Goal: Task Accomplishment & Management: Use online tool/utility

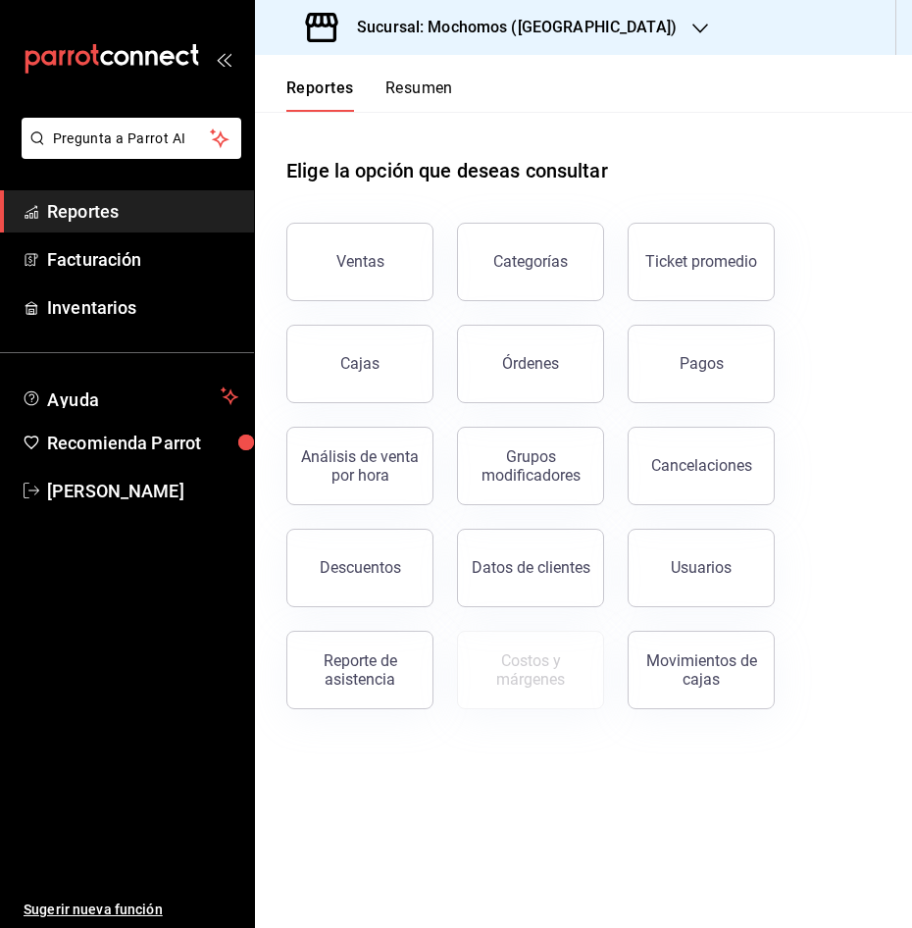
click at [74, 218] on span "Reportes" at bounding box center [142, 211] width 191 height 26
click at [94, 207] on span "Reportes" at bounding box center [142, 211] width 191 height 26
click at [345, 257] on div "Ventas" at bounding box center [361, 261] width 48 height 19
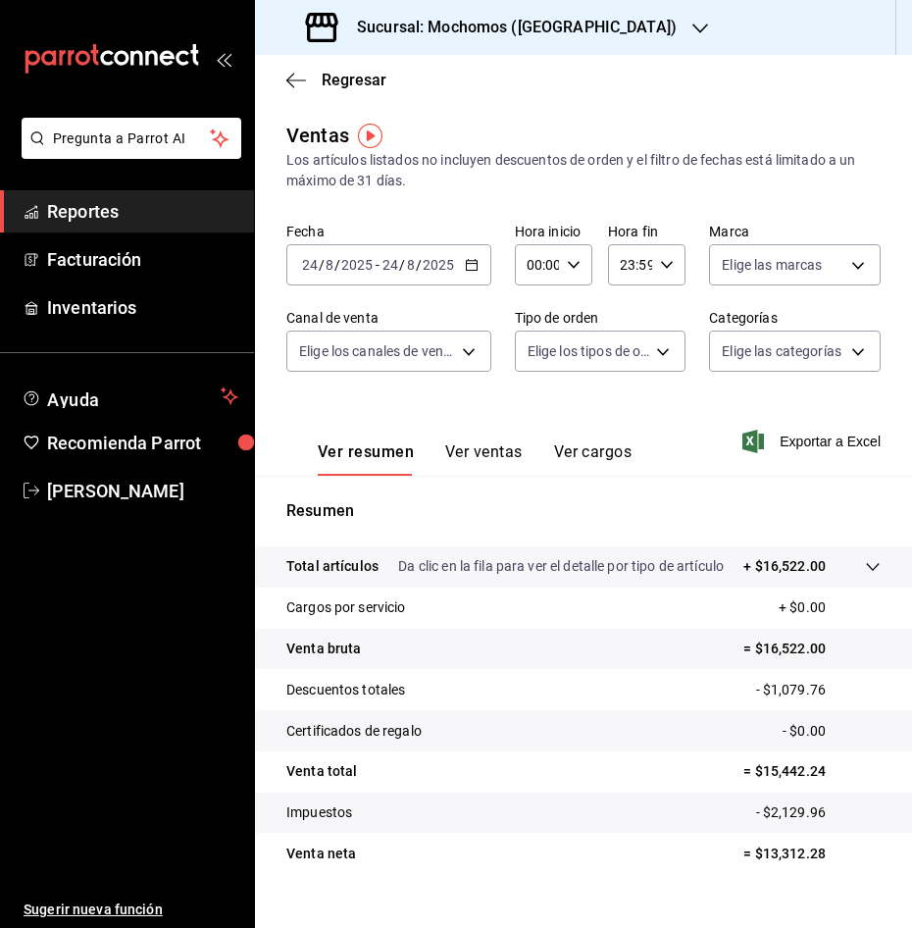
click at [474, 256] on div "[DATE] [DATE] - [DATE] [DATE]" at bounding box center [389, 264] width 205 height 41
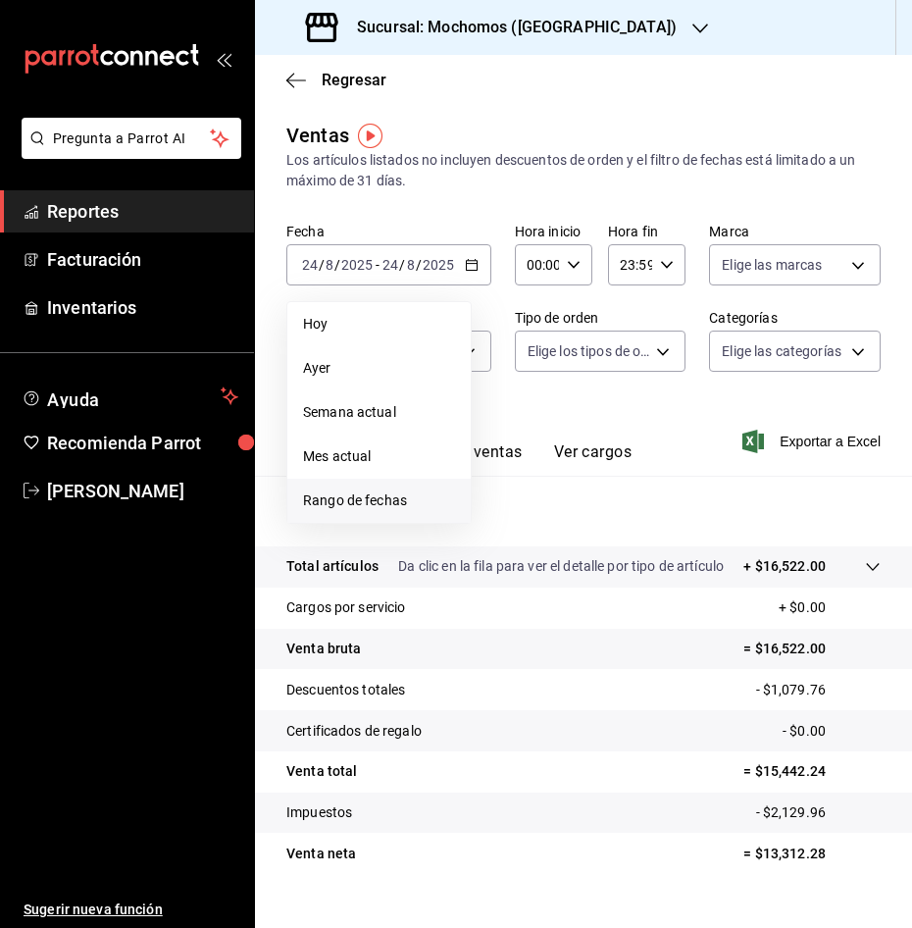
click at [370, 506] on span "Rango de fechas" at bounding box center [379, 501] width 152 height 21
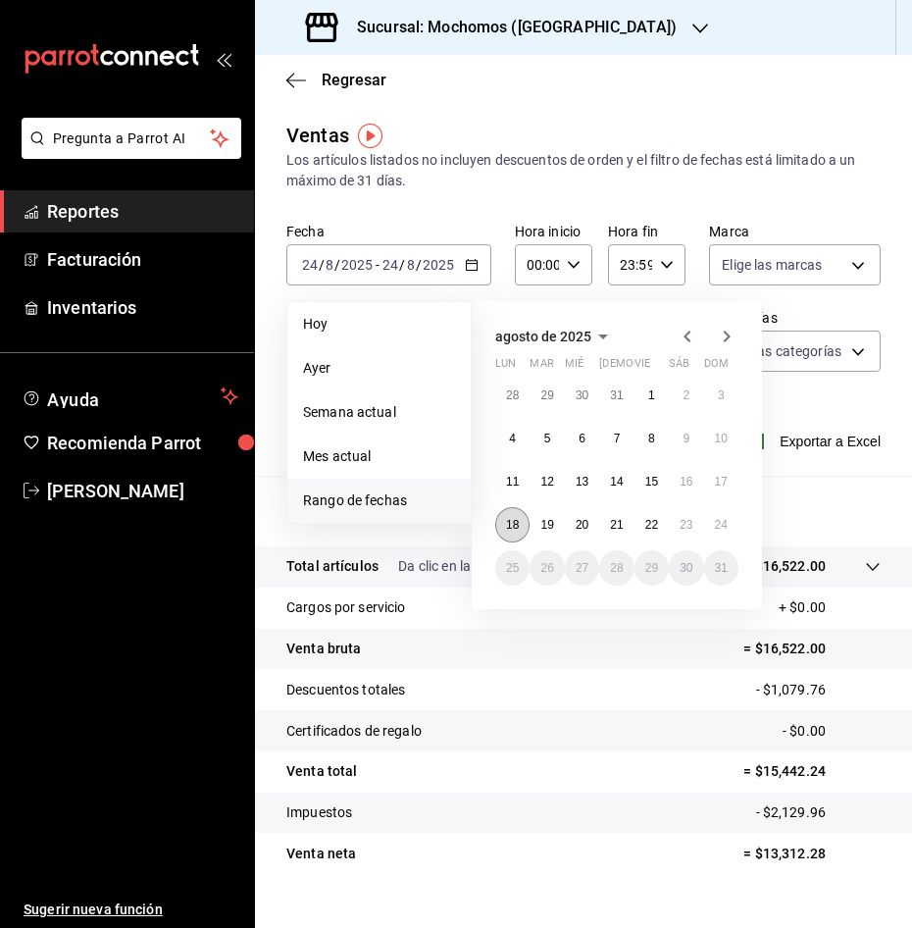
click at [516, 528] on abbr "18" at bounding box center [512, 525] width 13 height 14
click at [677, 532] on button "23" at bounding box center [686, 524] width 34 height 35
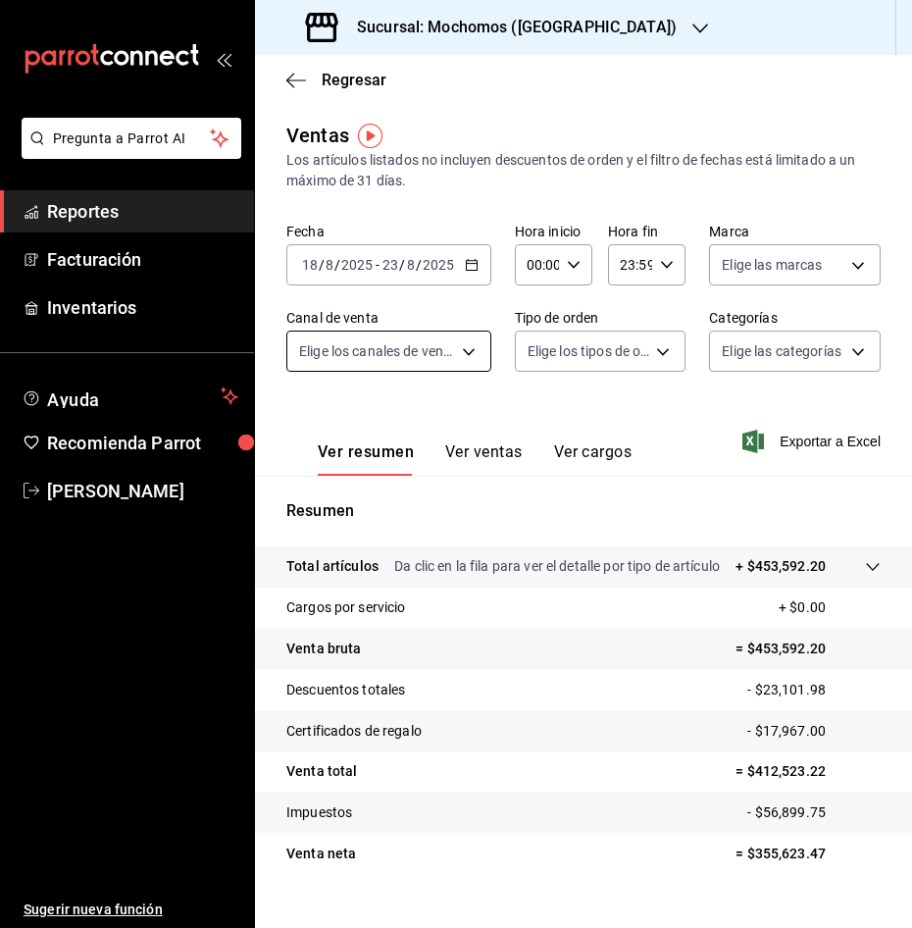
click at [471, 350] on body "Pregunta a Parrot AI Reportes Facturación Inventarios Ayuda Recomienda Parrot […" at bounding box center [456, 464] width 912 height 928
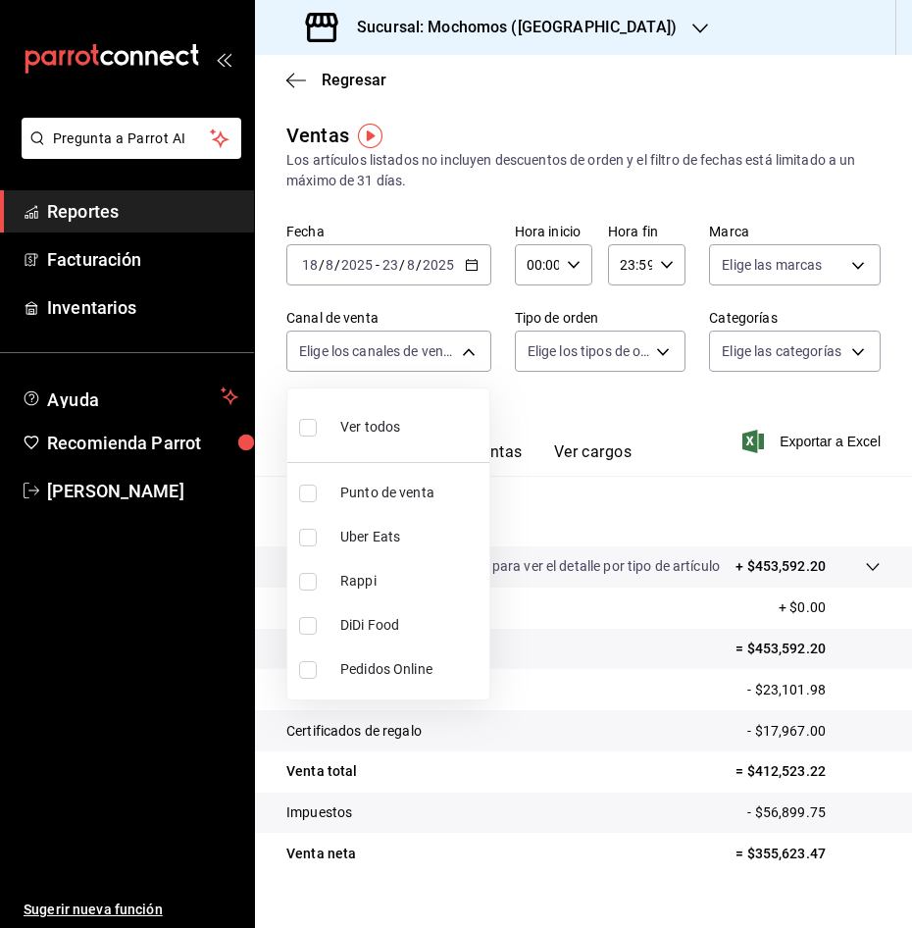
click at [304, 434] on input "checkbox" at bounding box center [308, 428] width 18 height 18
checkbox input "true"
type input "PARROT,UBER_EATS,RAPPI,DIDI_FOOD,ONLINE"
checkbox input "true"
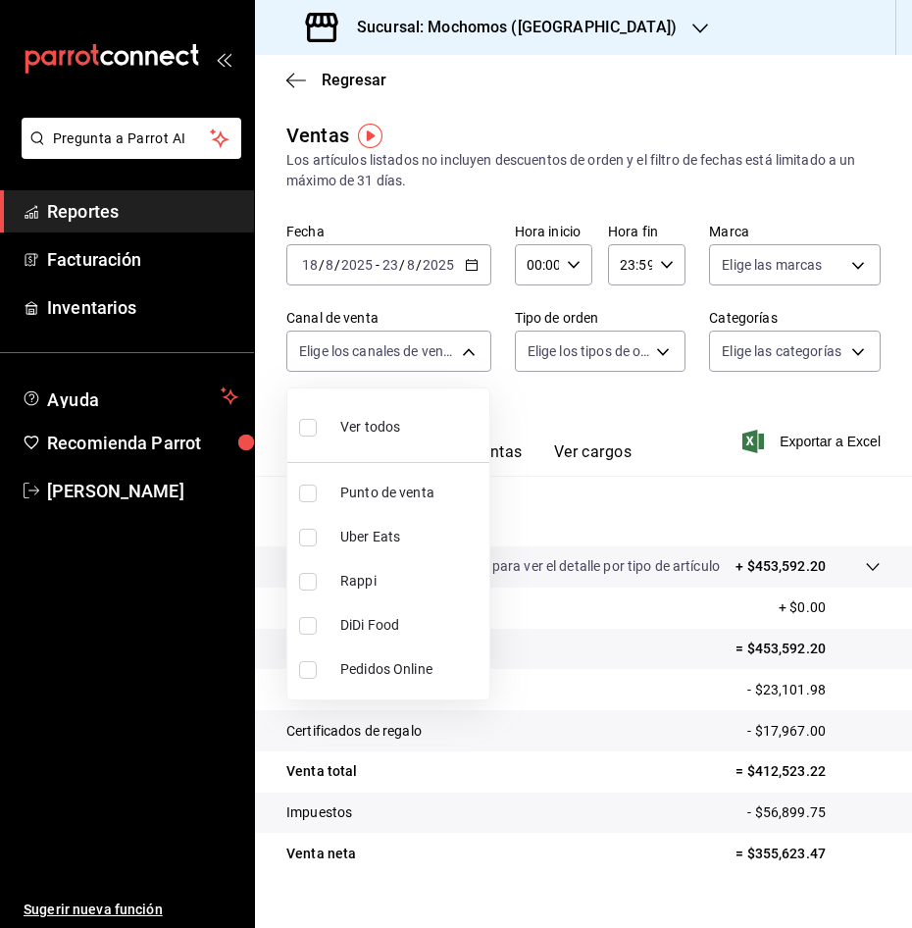
checkbox input "true"
click at [307, 434] on input "checkbox" at bounding box center [308, 428] width 18 height 18
checkbox input "false"
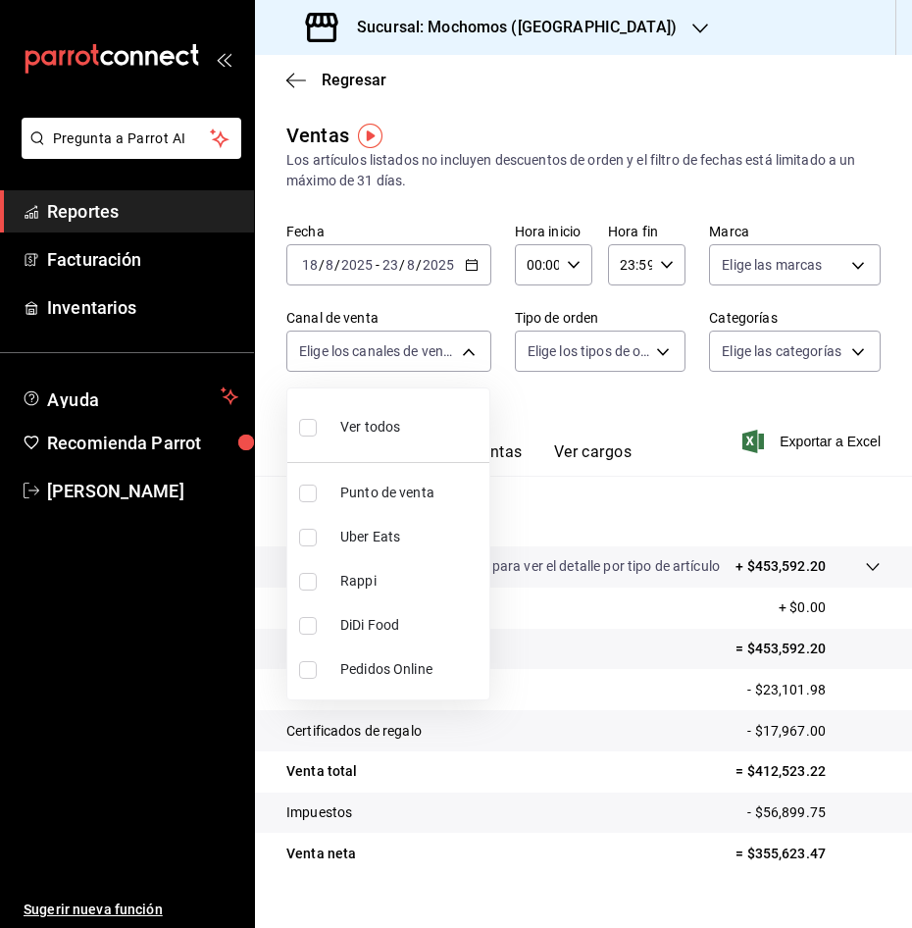
checkbox input "false"
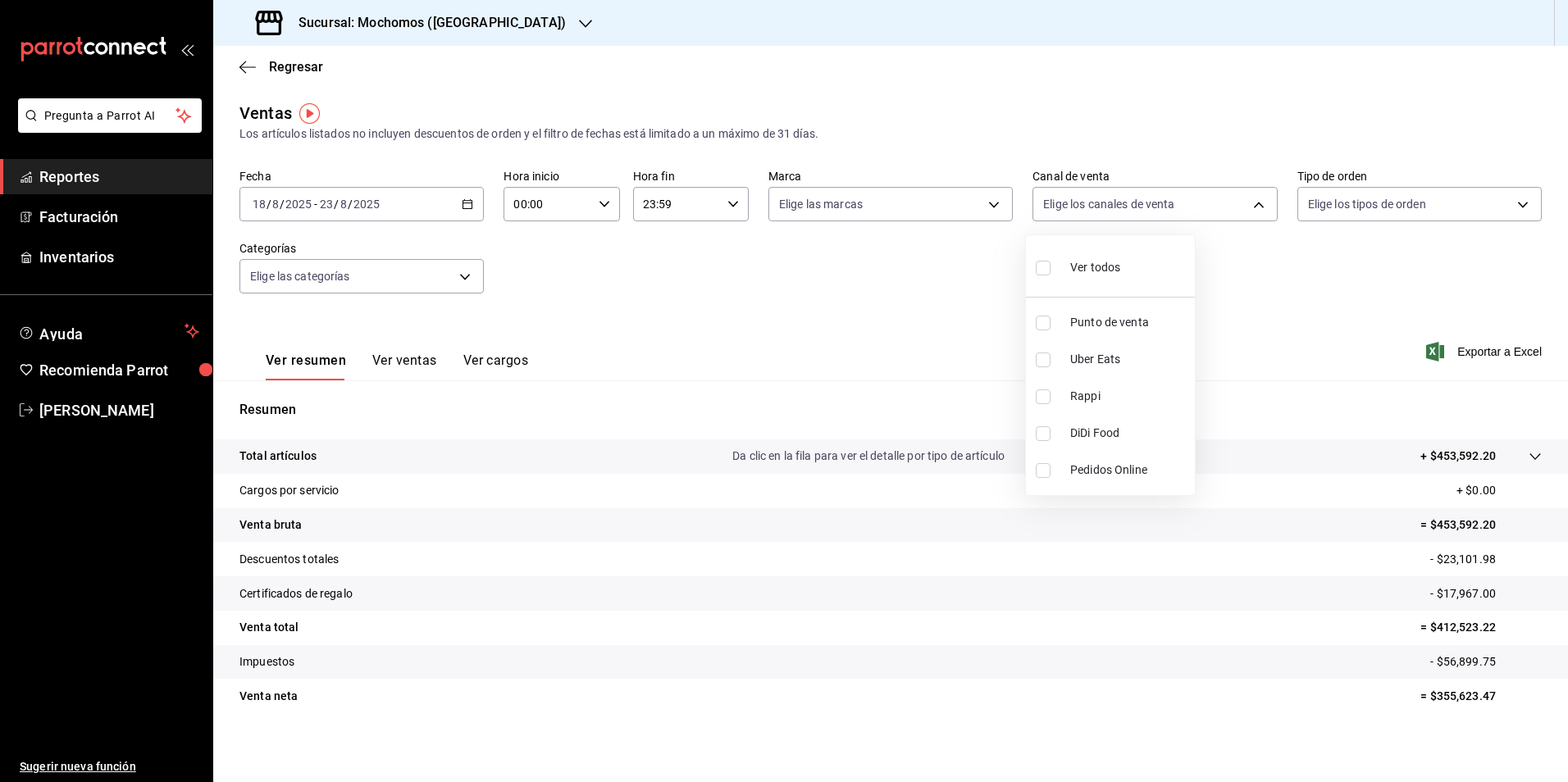
click at [459, 275] on div at bounding box center [784, 391] width 1568 height 782
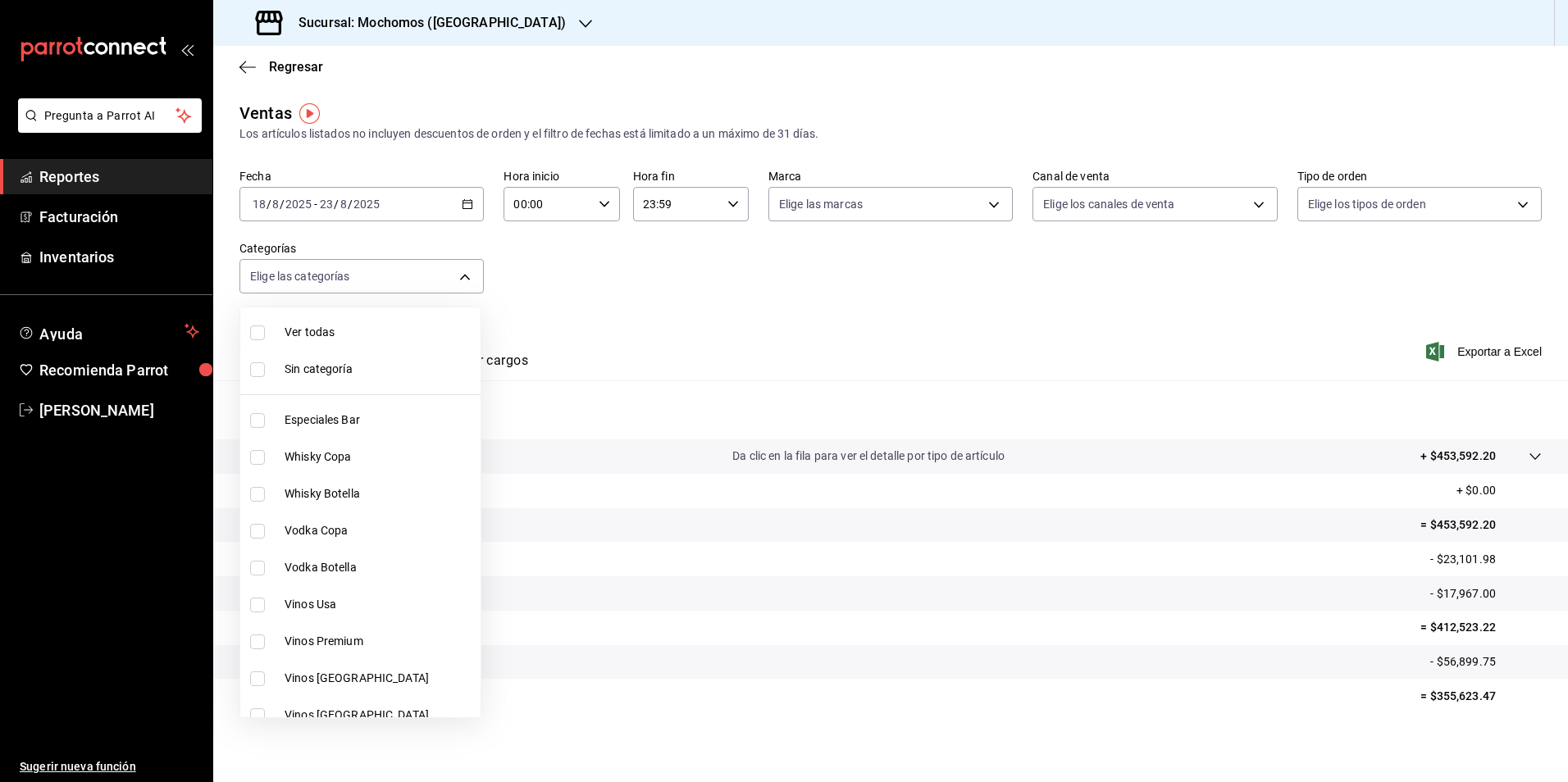
click at [459, 275] on body "Pregunta a Parrot AI Reportes Facturación Inventarios Ayuda Recomienda Parrot […" at bounding box center [784, 391] width 1568 height 782
click at [414, 328] on span "Ver todas" at bounding box center [379, 333] width 190 height 18
type input "b5f7db86-c3f3-4a8e-b99f-f293bc3b0450,ef28511d-5ee6-483a-9e98-10d431b114fe,2cfe5…"
checkbox input "true"
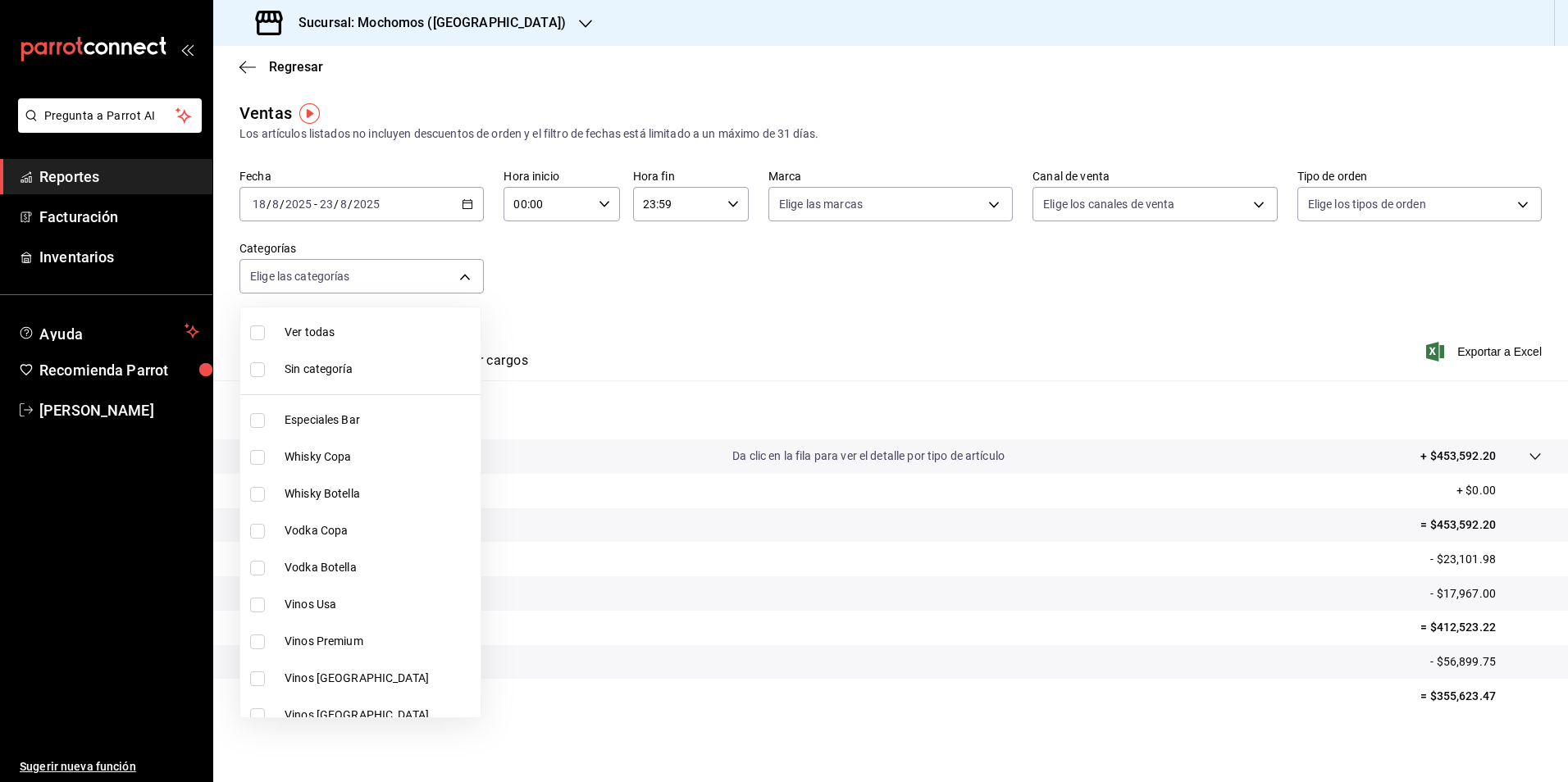
checkbox input "true"
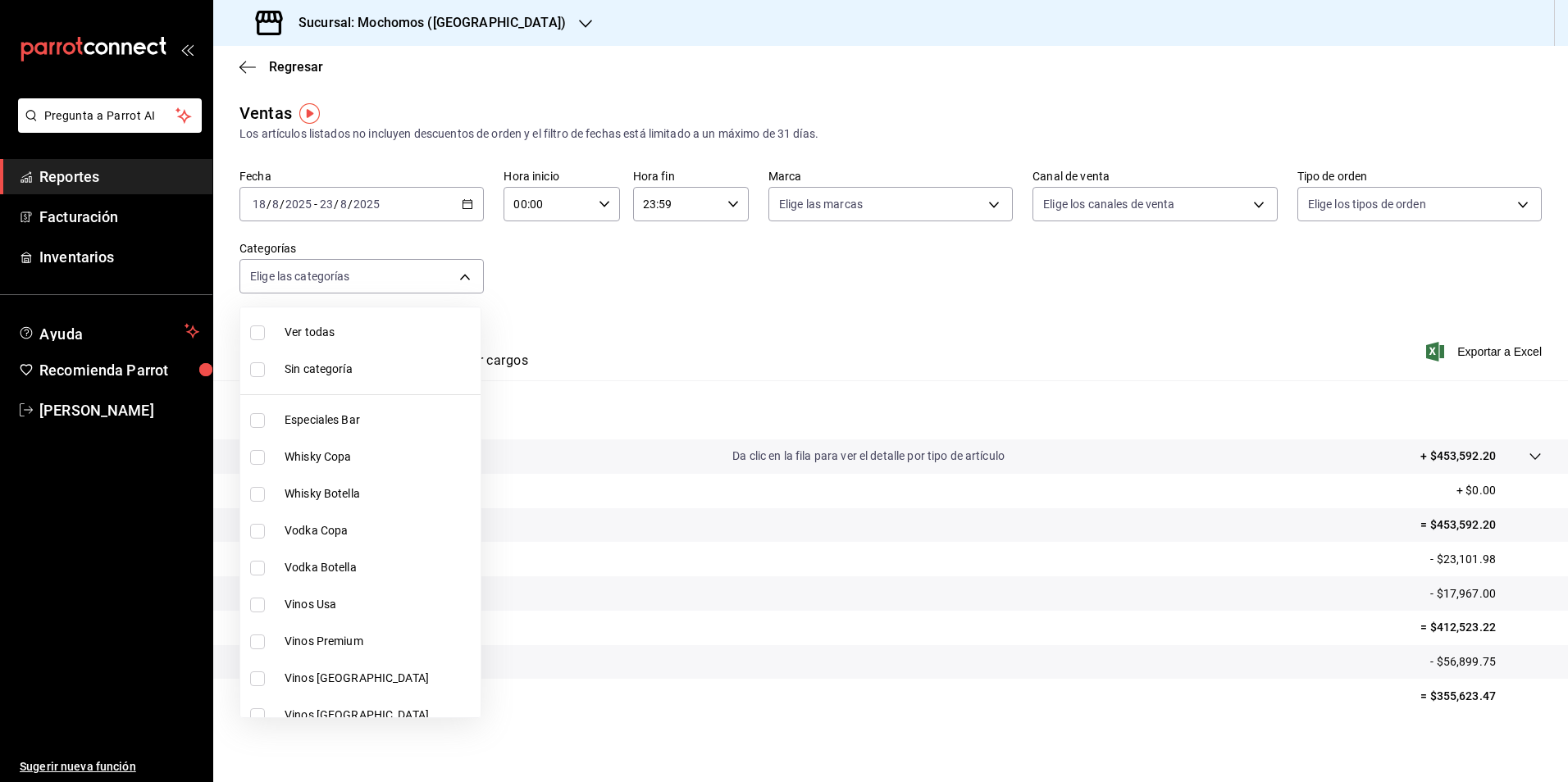
checkbox input "true"
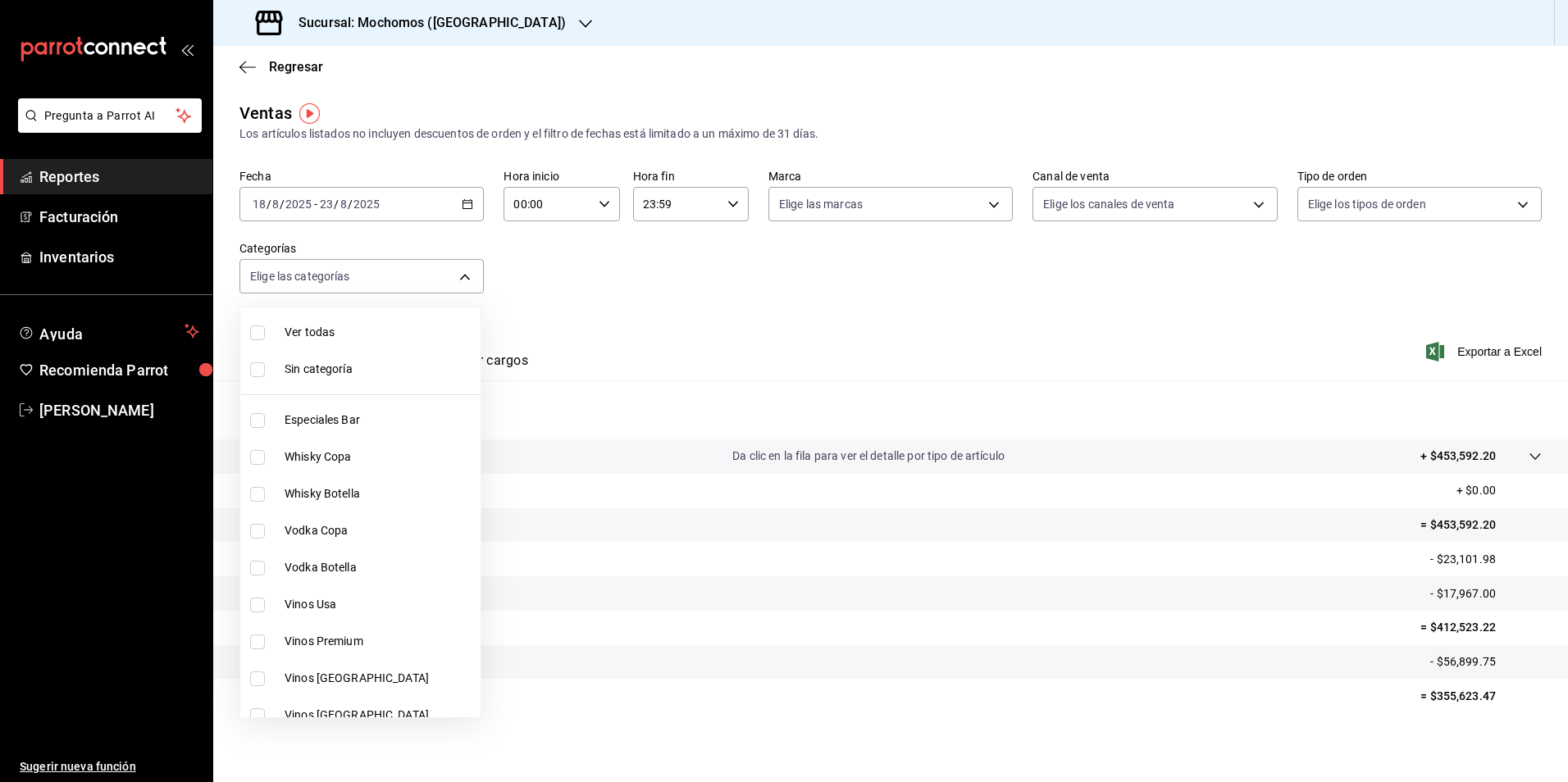
checkbox input "true"
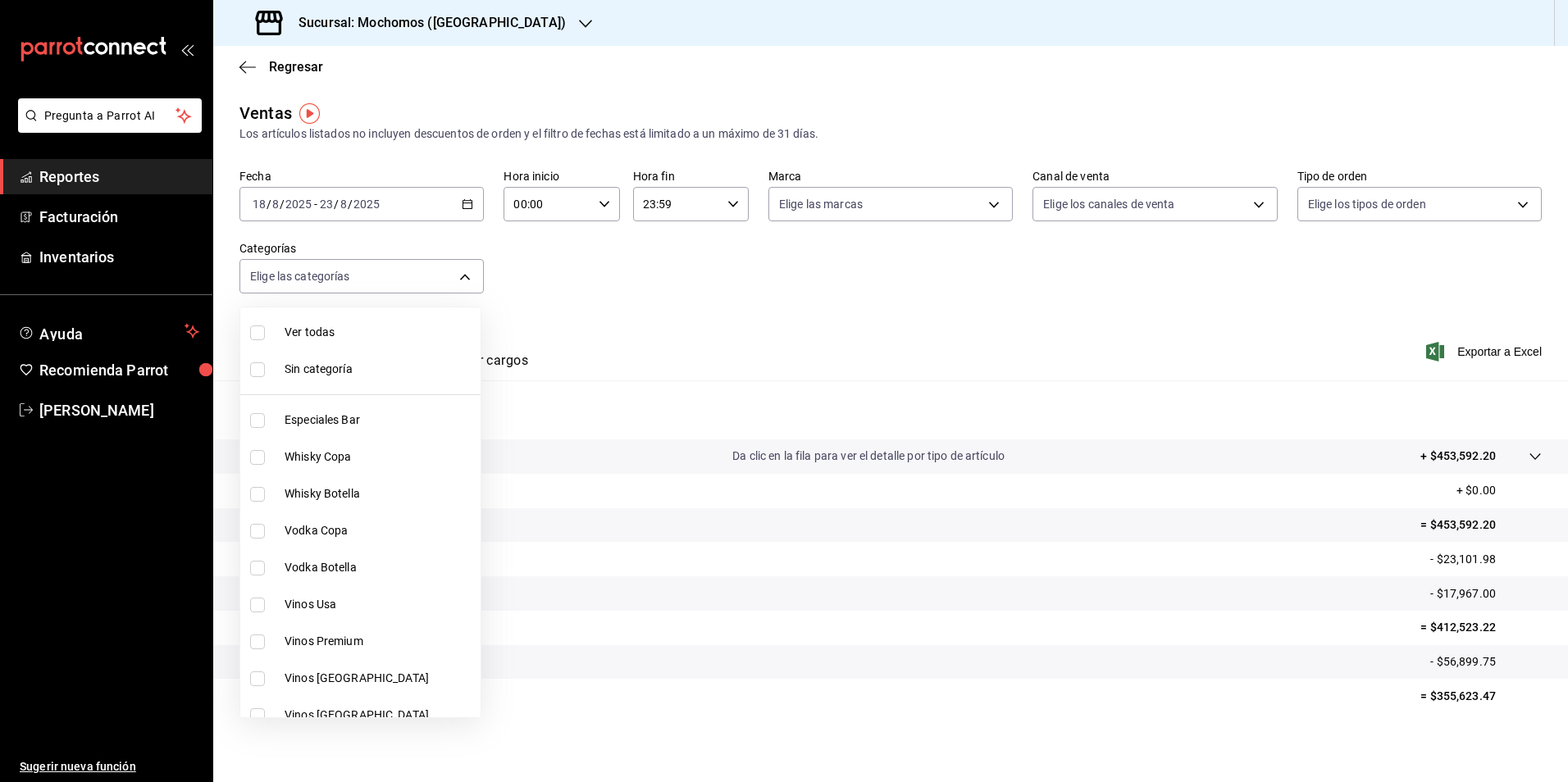
checkbox input "true"
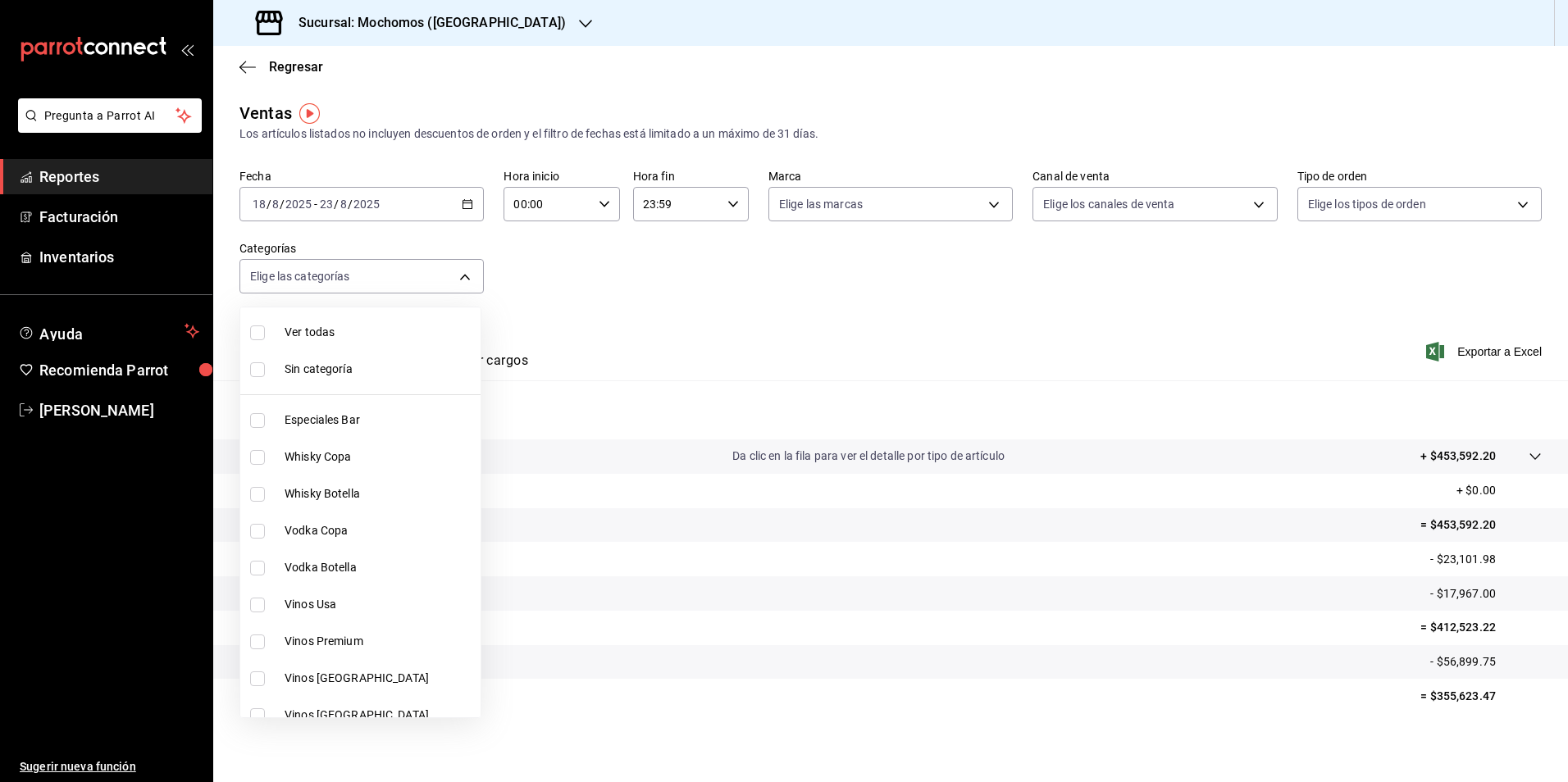
checkbox input "true"
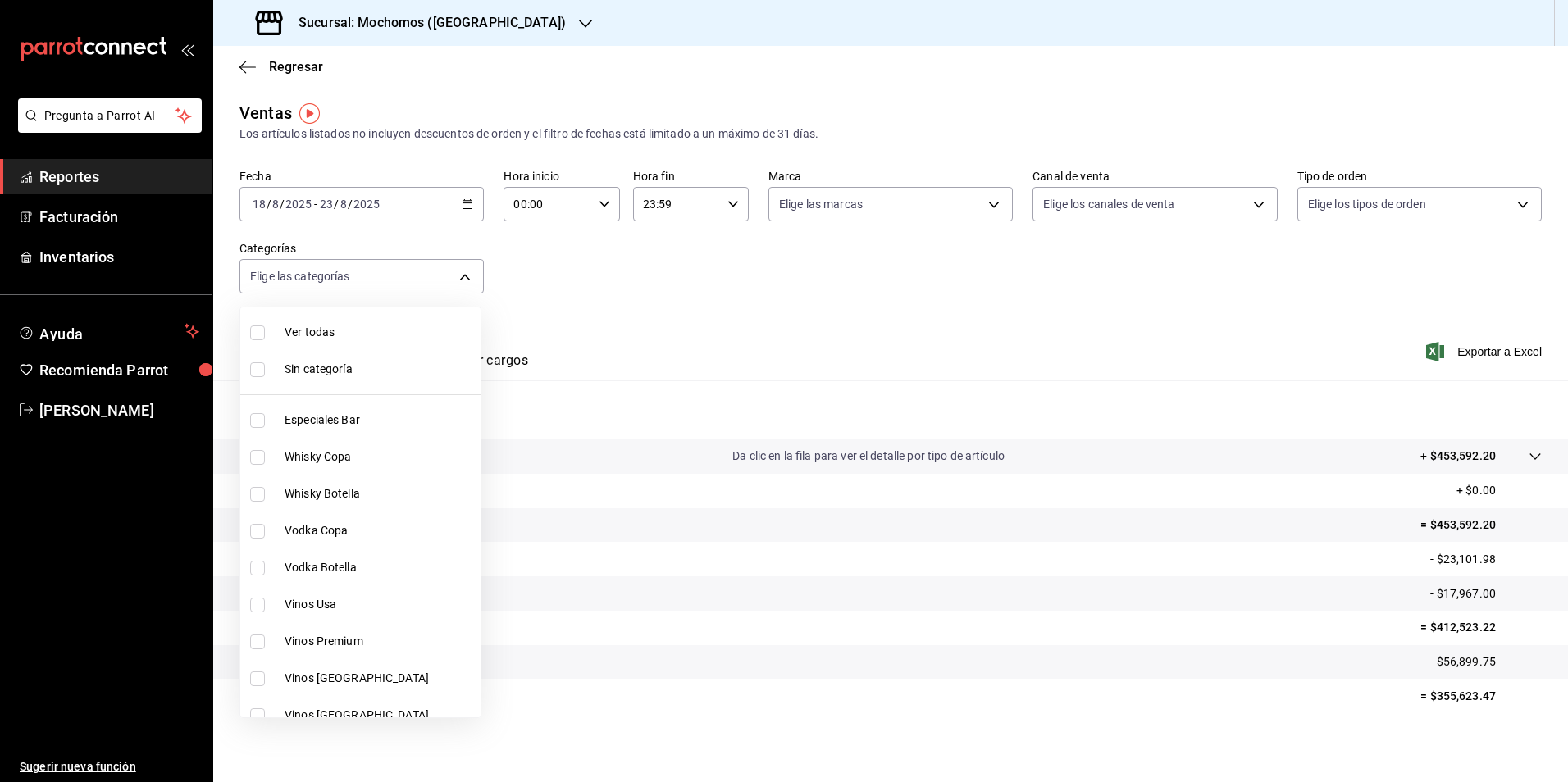
checkbox input "true"
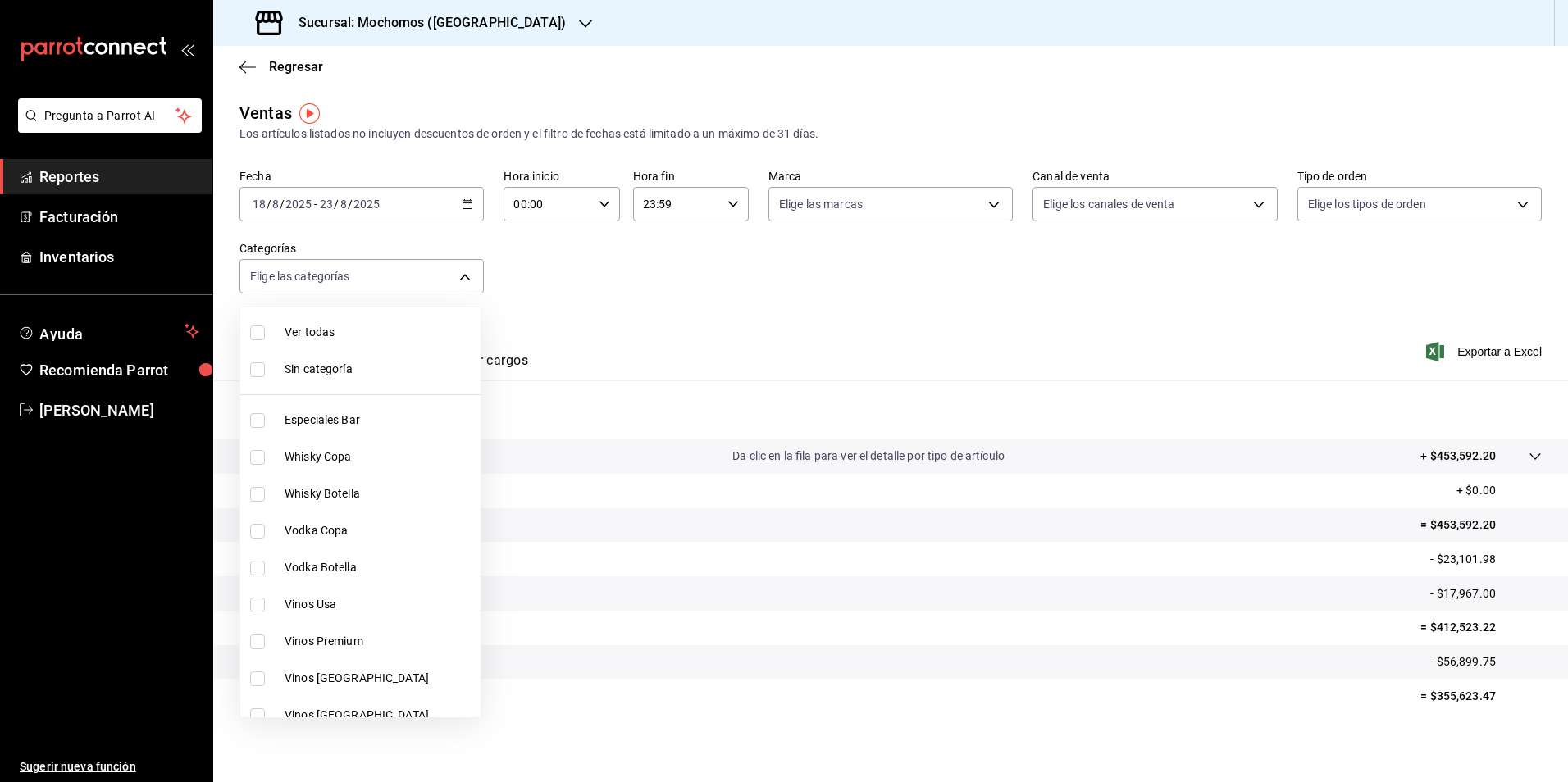
checkbox input "true"
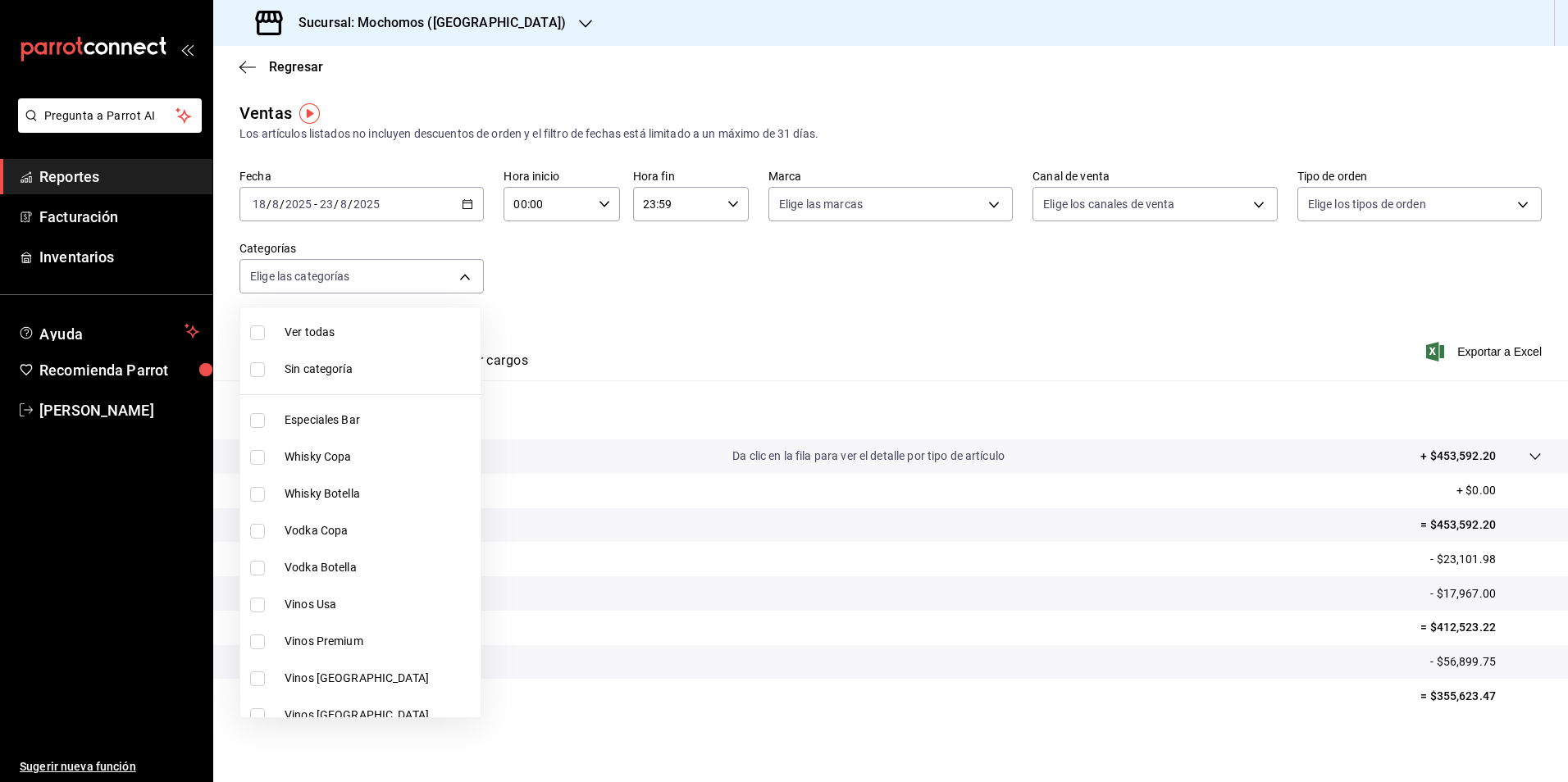
checkbox input "true"
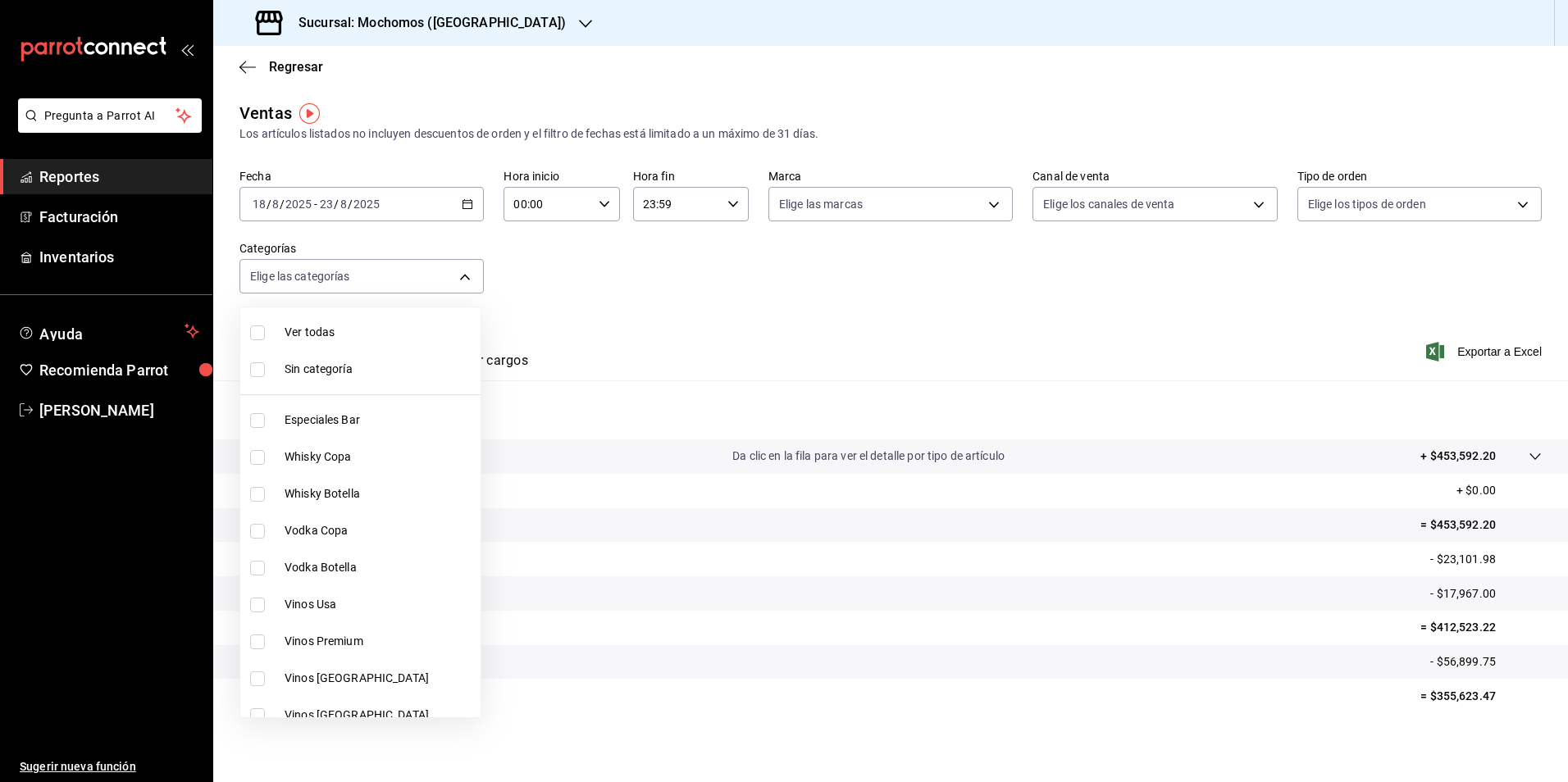
checkbox input "true"
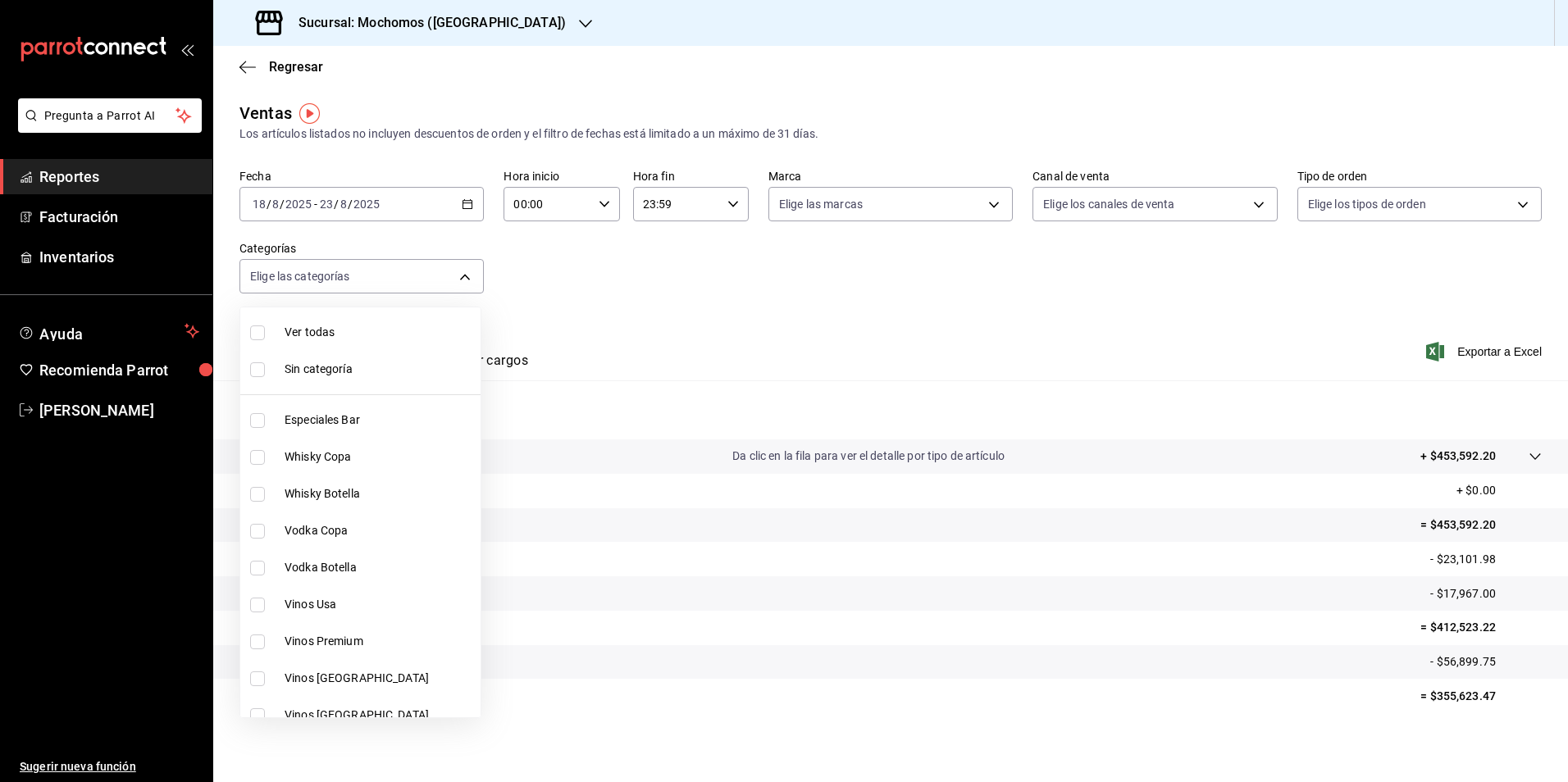
checkbox input "true"
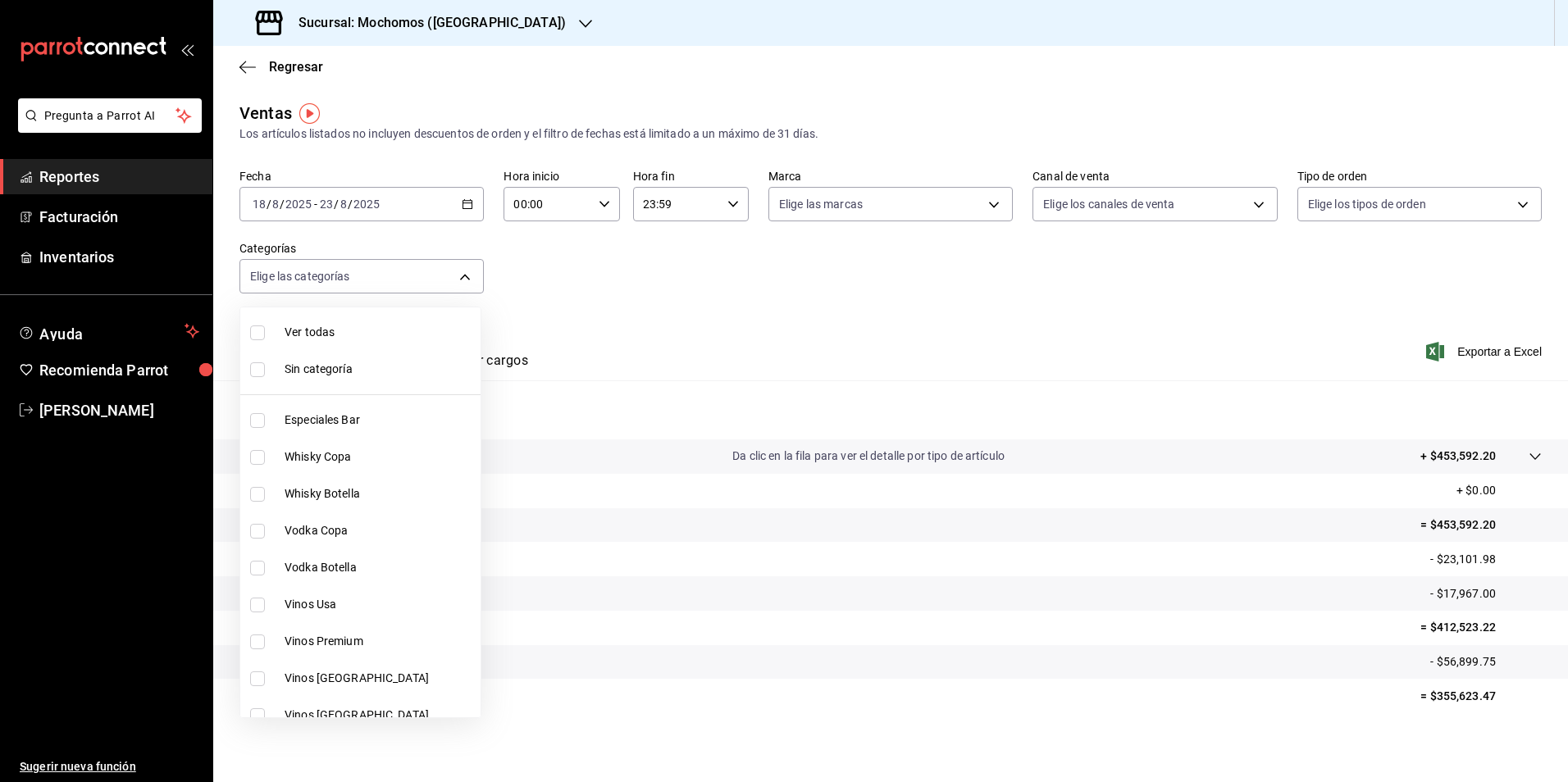
checkbox input "true"
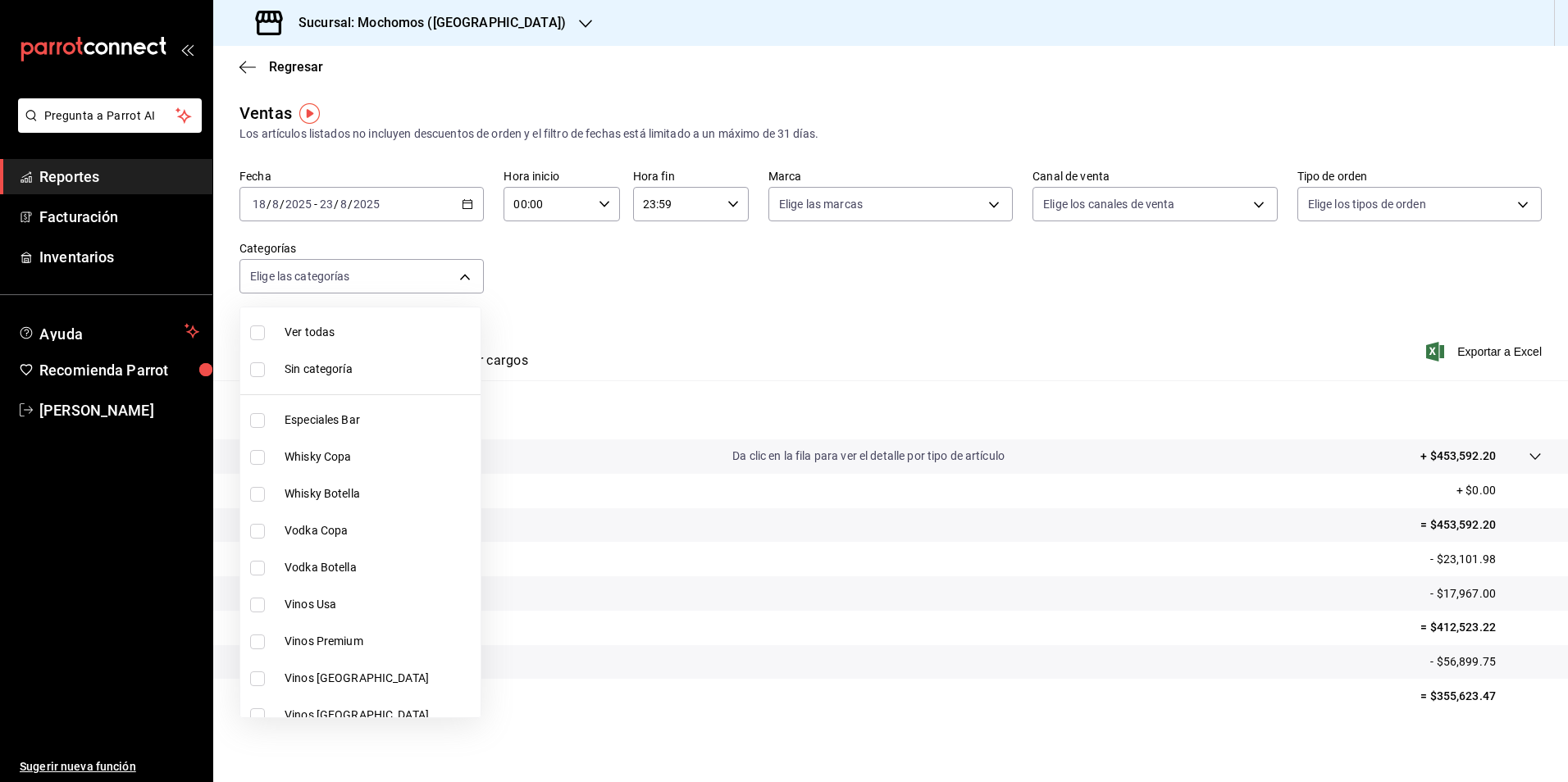
checkbox input "true"
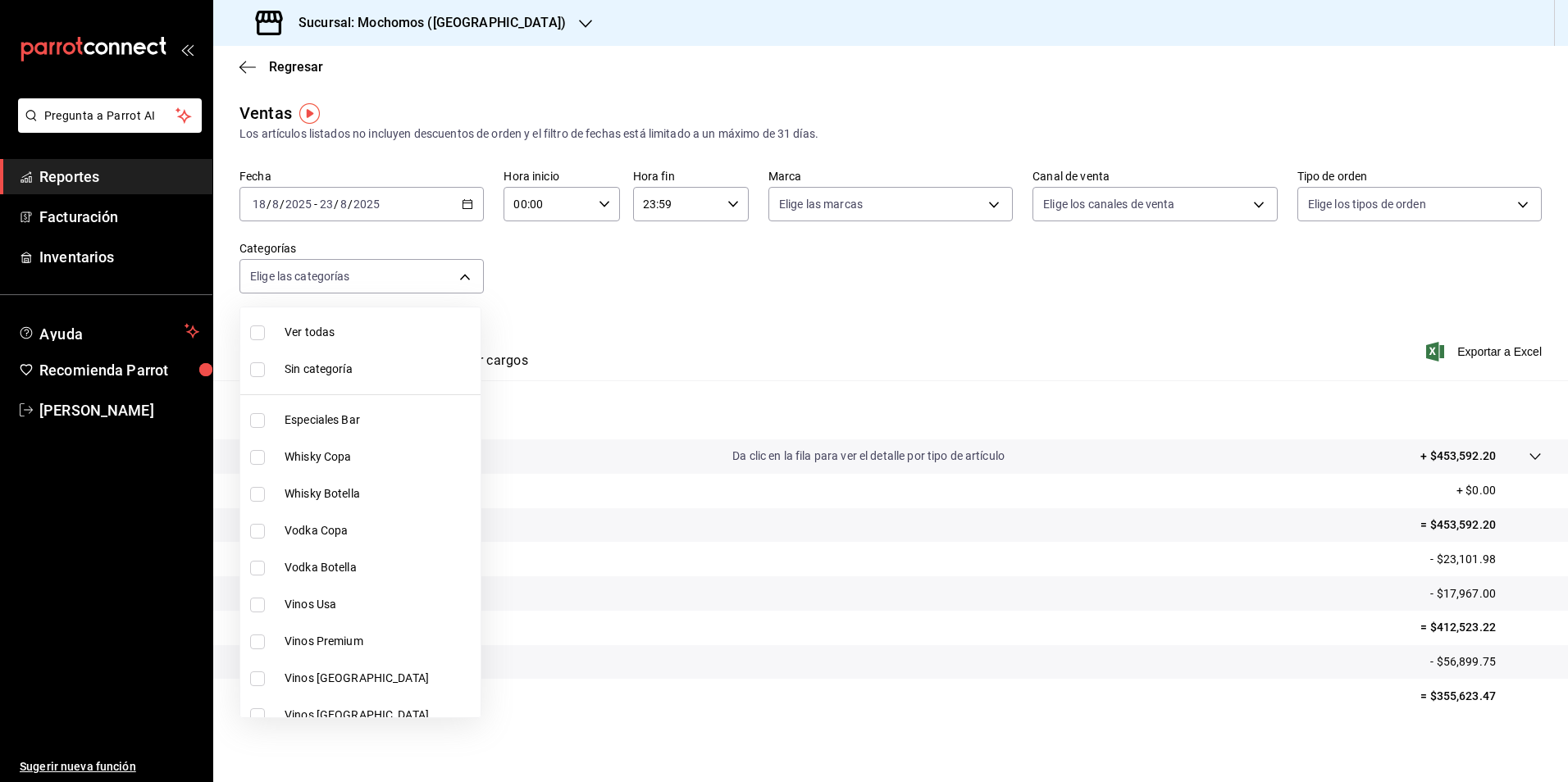
checkbox input "true"
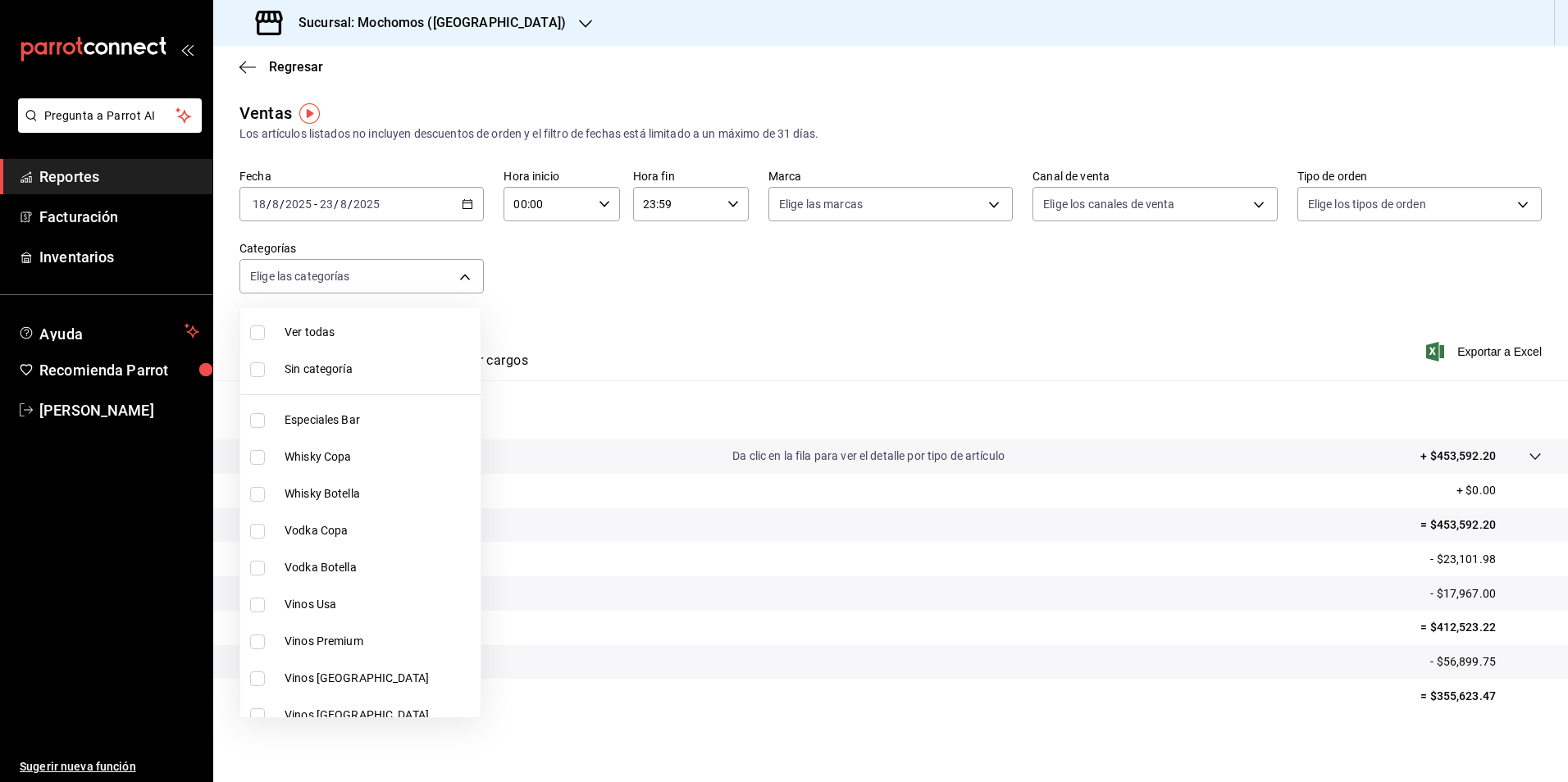
checkbox input "true"
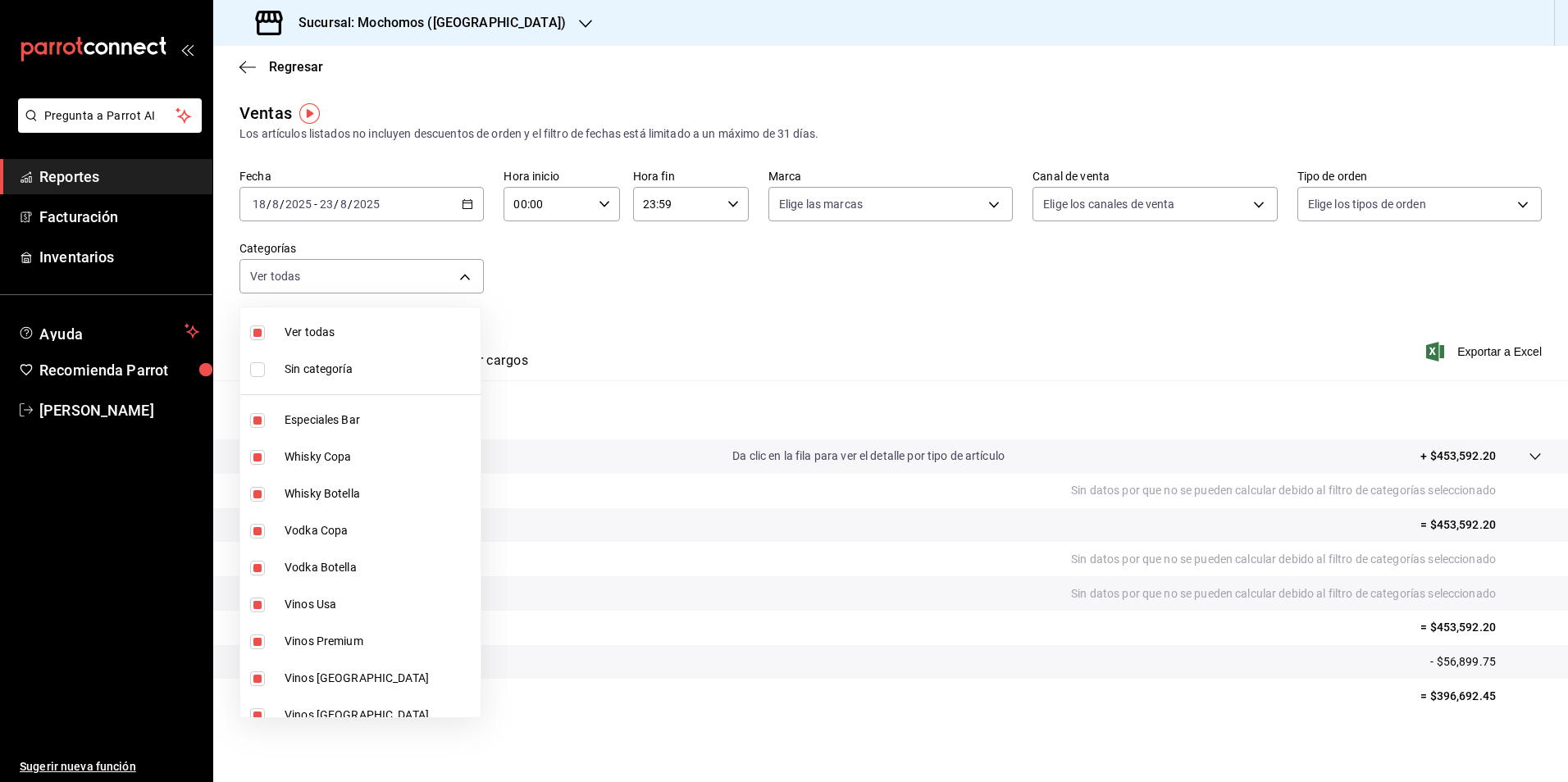
click at [585, 340] on div at bounding box center [784, 391] width 1568 height 782
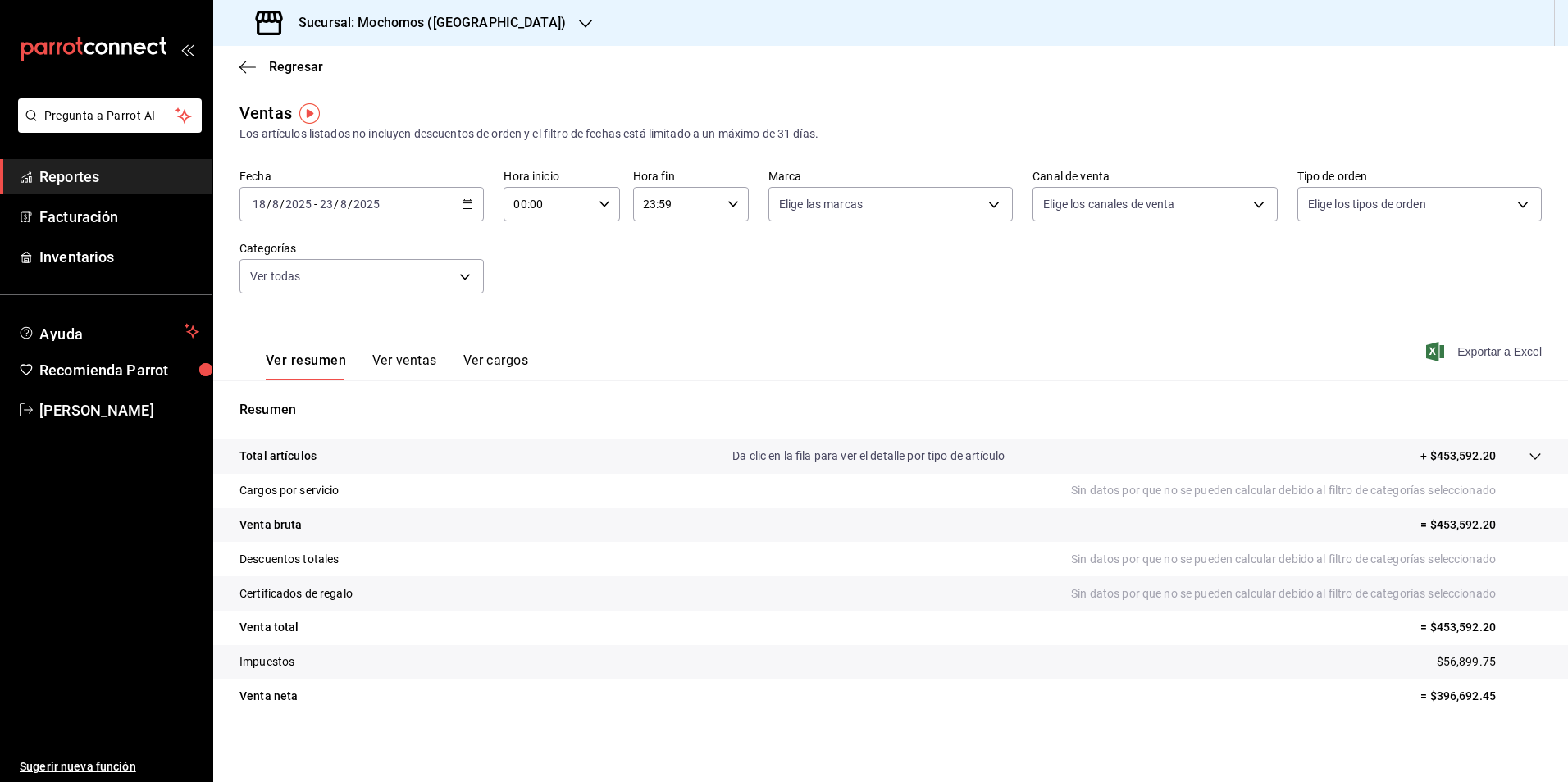
click at [762, 357] on span "Exportar a Excel" at bounding box center [1485, 352] width 112 height 20
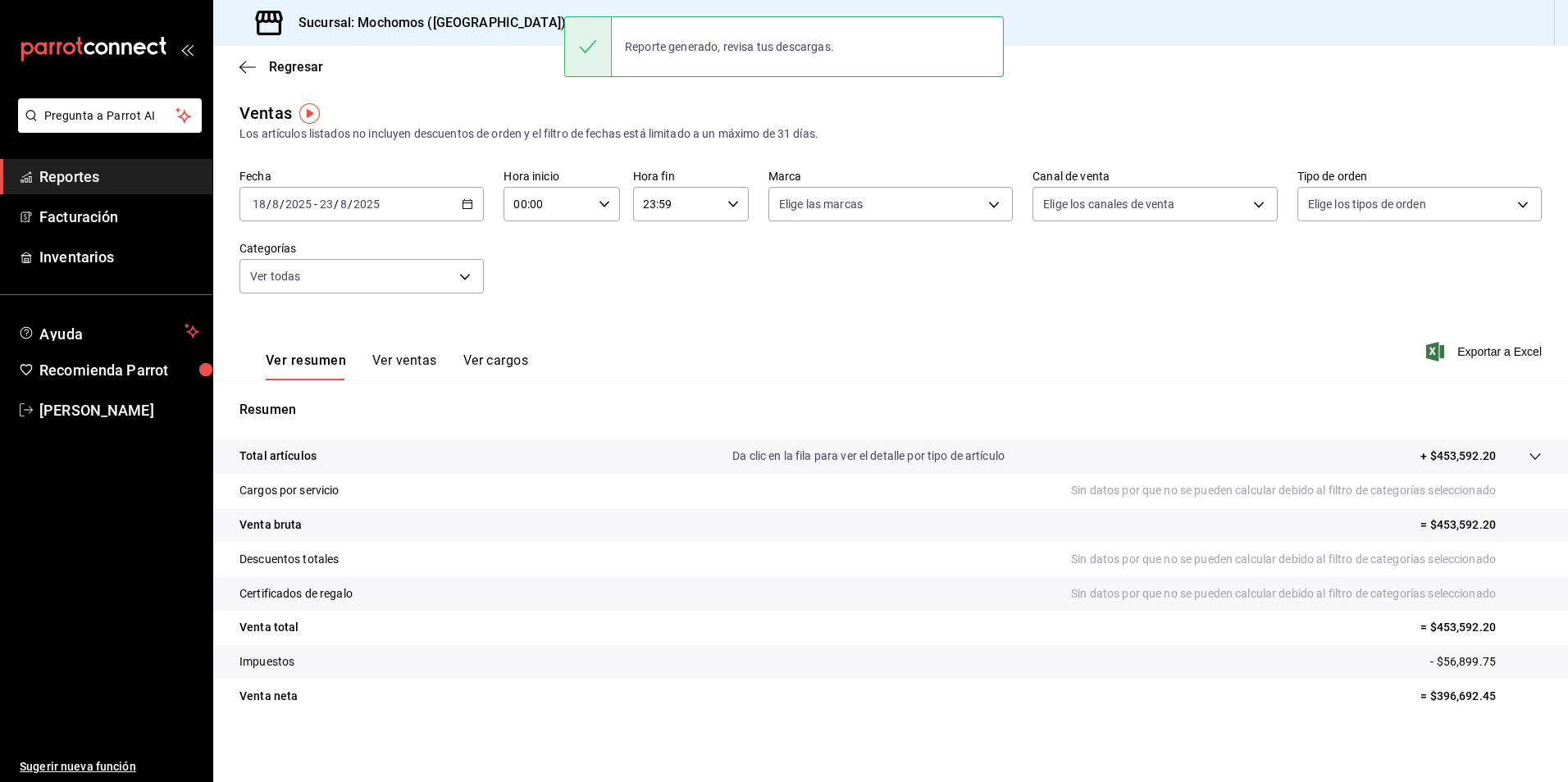
click at [579, 27] on icon "button" at bounding box center [586, 24] width 13 height 13
click at [410, 66] on div "Ryoshi ([GEOGRAPHIC_DATA])" at bounding box center [336, 71] width 220 height 18
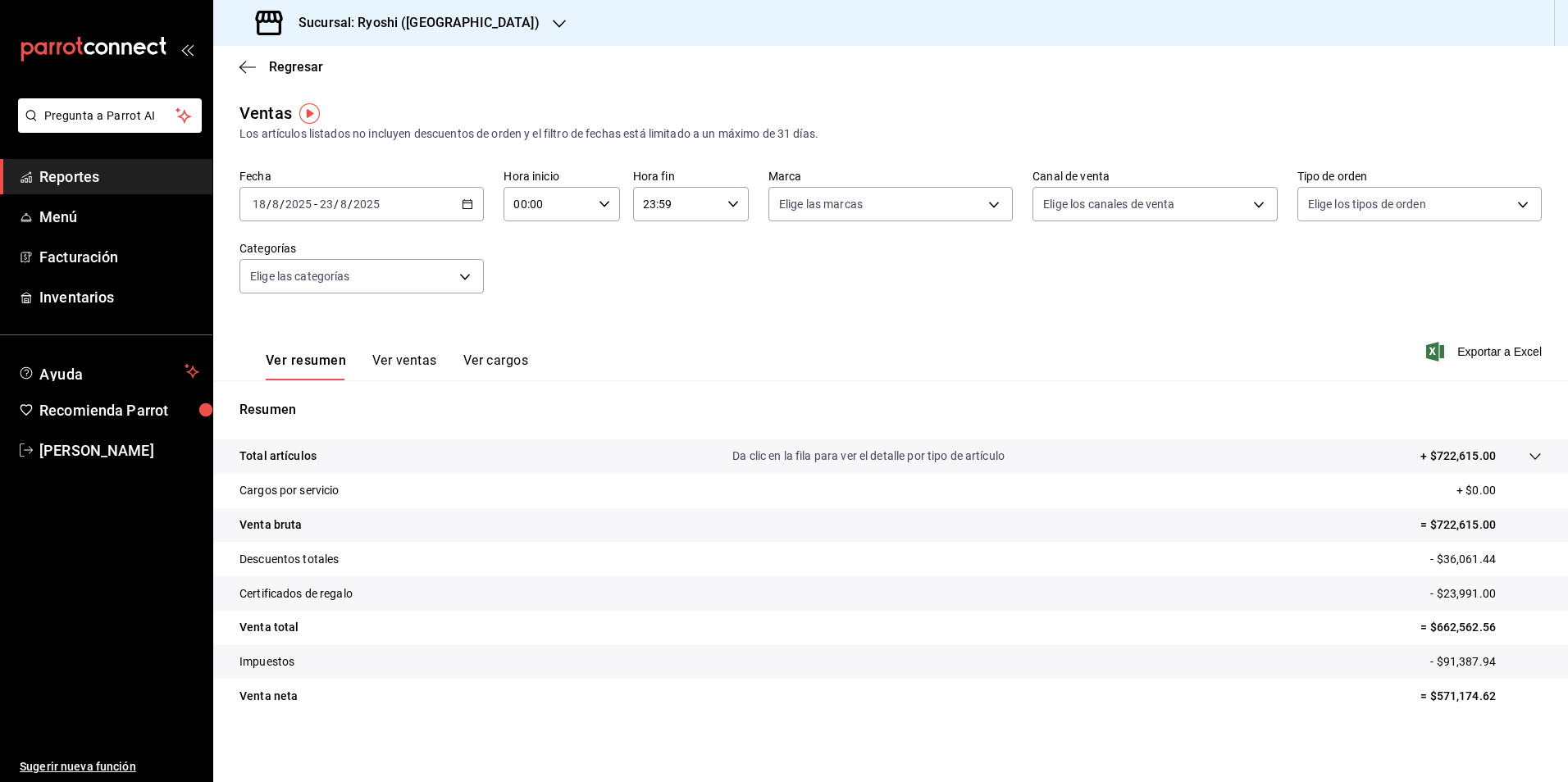
click at [468, 208] on \(Stroke\) "button" at bounding box center [467, 204] width 10 height 9
click at [287, 404] on span "Rango de fechas" at bounding box center [317, 401] width 127 height 18
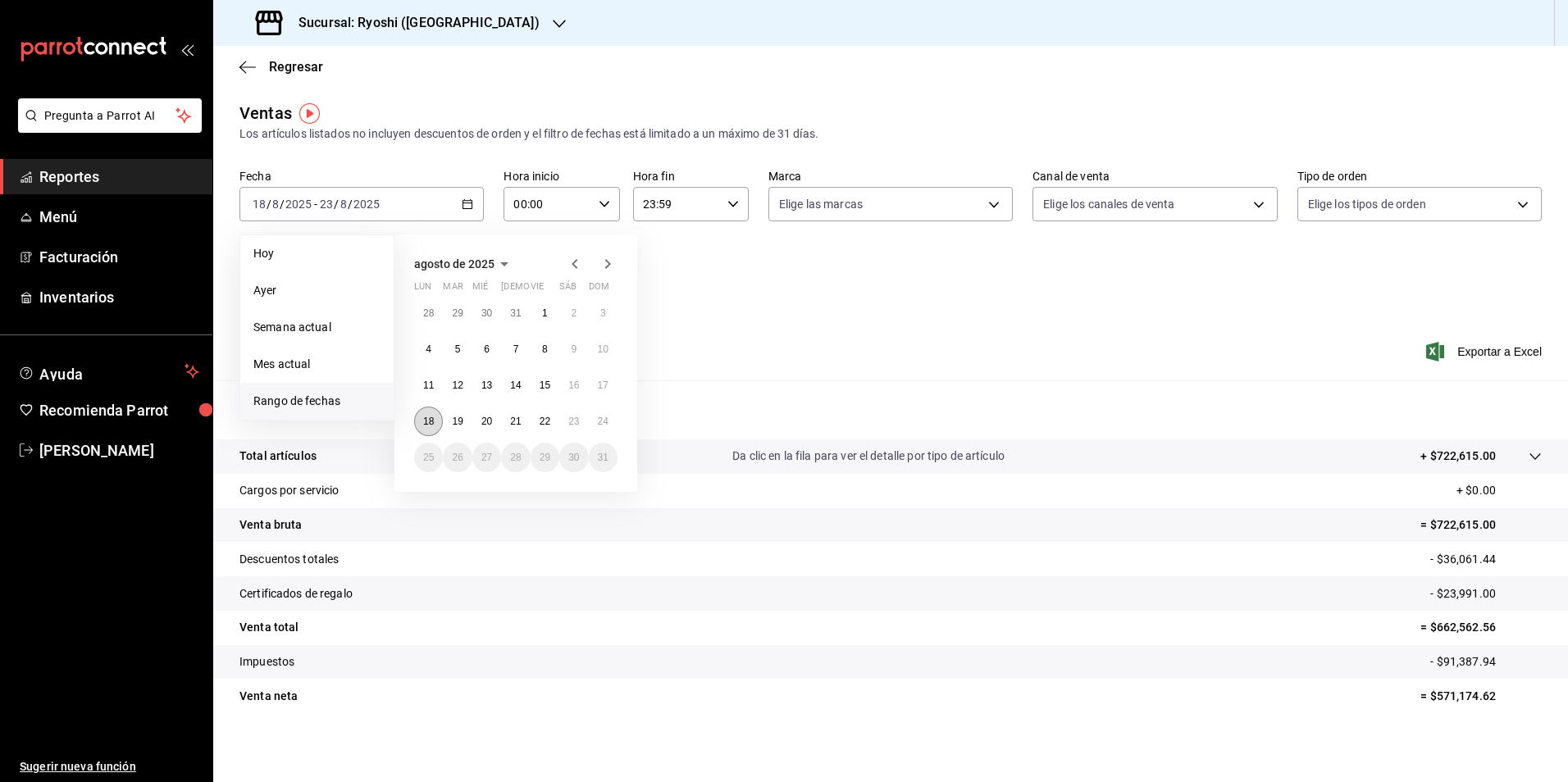
click at [423, 420] on abbr "18" at bounding box center [428, 421] width 11 height 12
click at [568, 419] on button "23" at bounding box center [573, 421] width 28 height 29
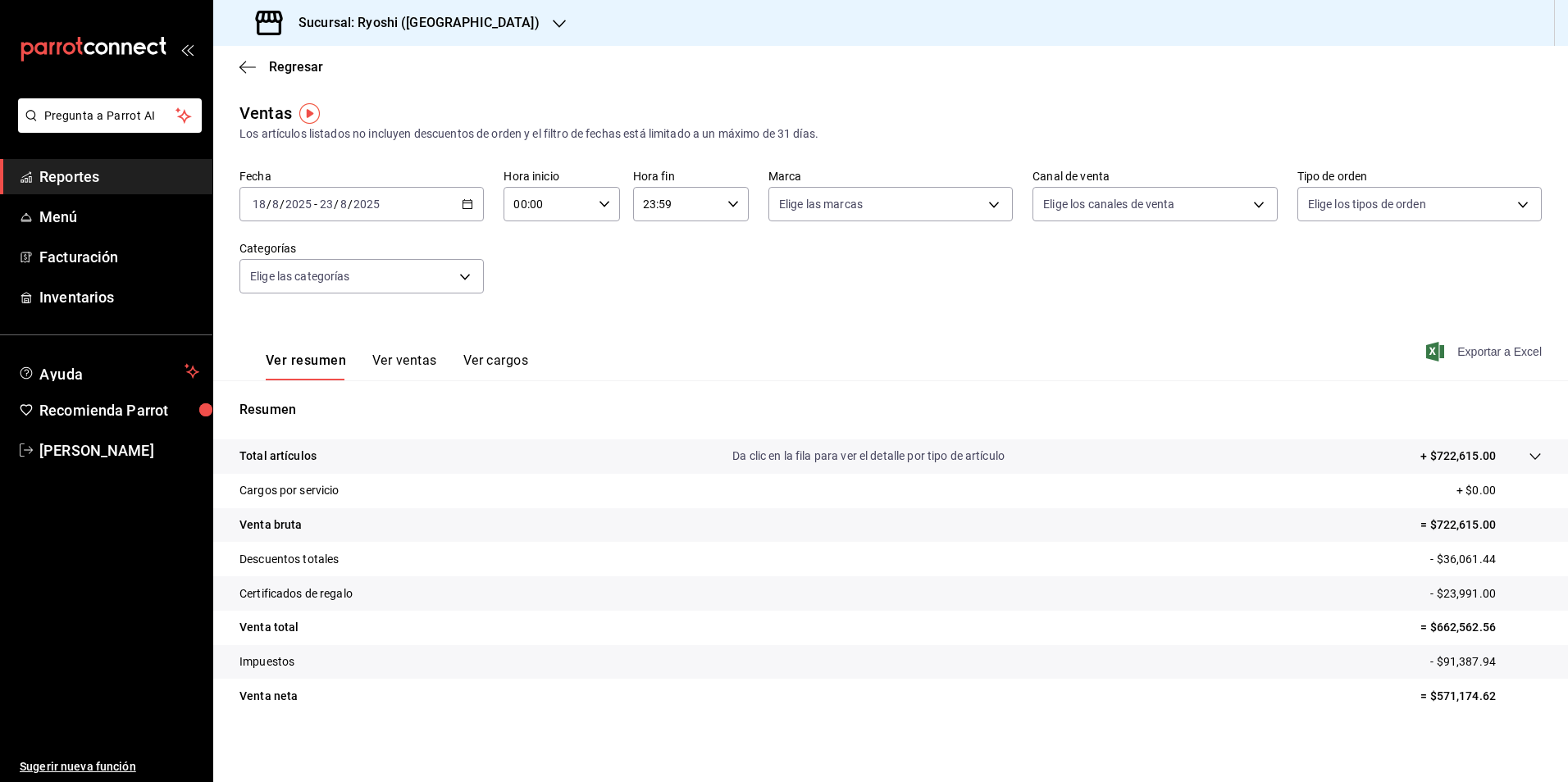
click at [762, 348] on span "Exportar a Excel" at bounding box center [1485, 352] width 112 height 20
